Goal: Communication & Community: Ask a question

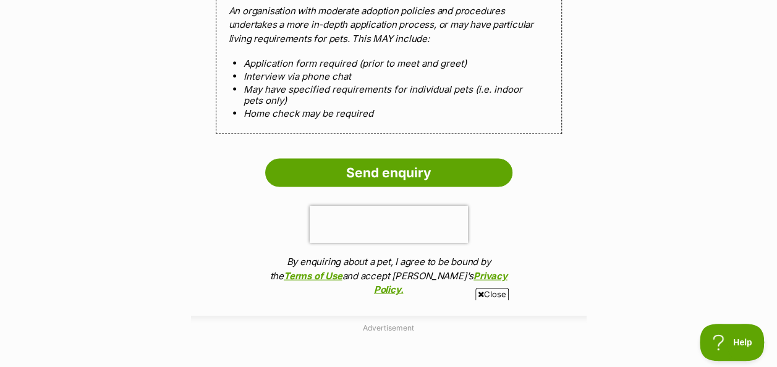
scroll to position [1235, 0]
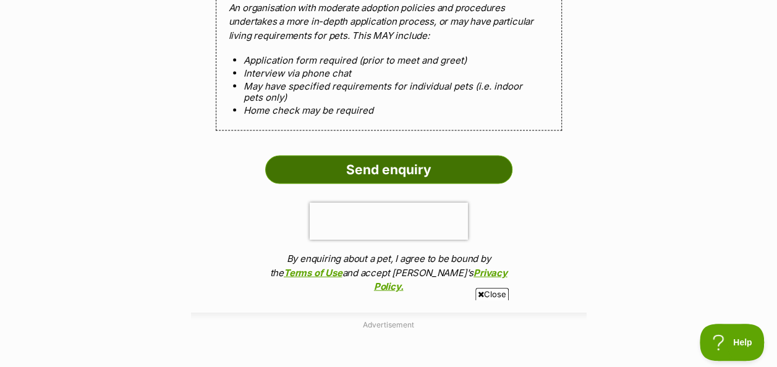
click at [378, 173] on input "Send enquiry" at bounding box center [388, 170] width 247 height 28
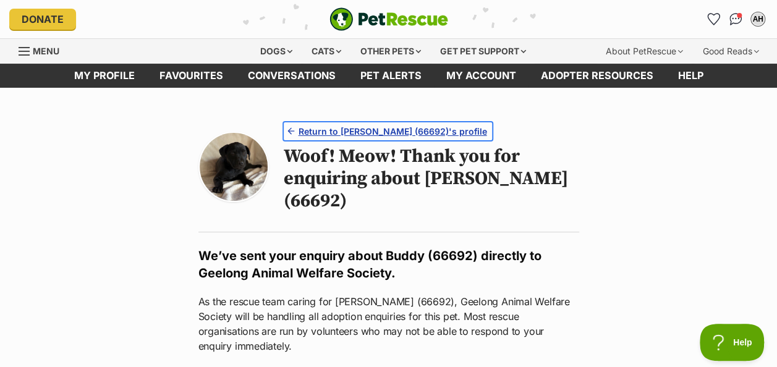
click at [372, 129] on span "Return to Buddy (66692)'s profile" at bounding box center [393, 131] width 189 height 13
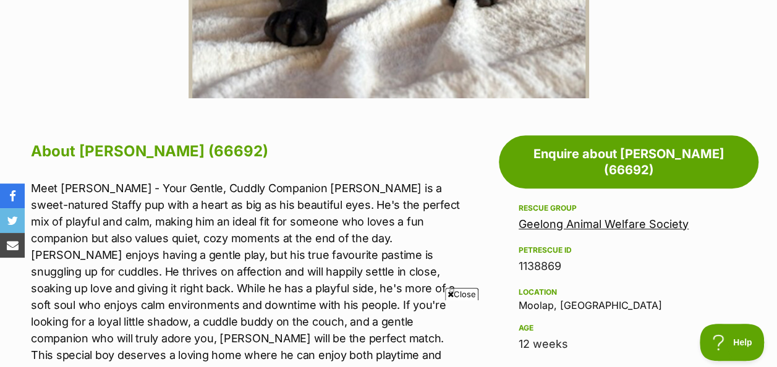
scroll to position [592, 0]
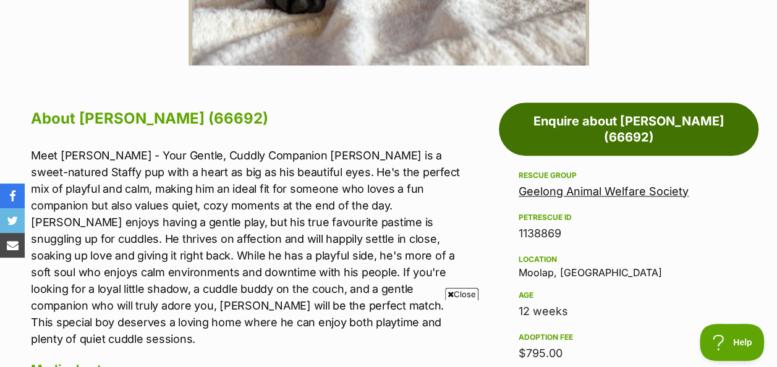
click at [659, 122] on link "Enquire about [PERSON_NAME] (66692)" at bounding box center [629, 129] width 260 height 53
